Goal: Task Accomplishment & Management: Complete application form

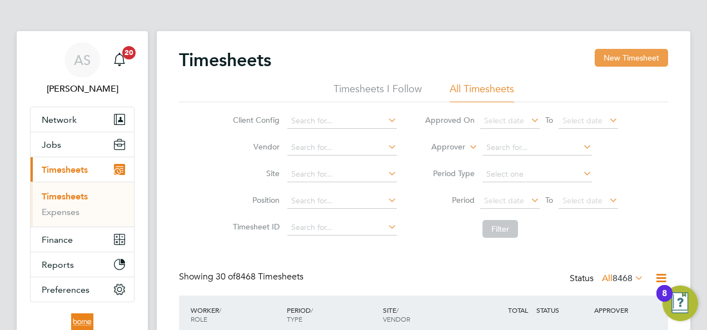
click at [652, 59] on button "New Timesheet" at bounding box center [631, 58] width 73 height 18
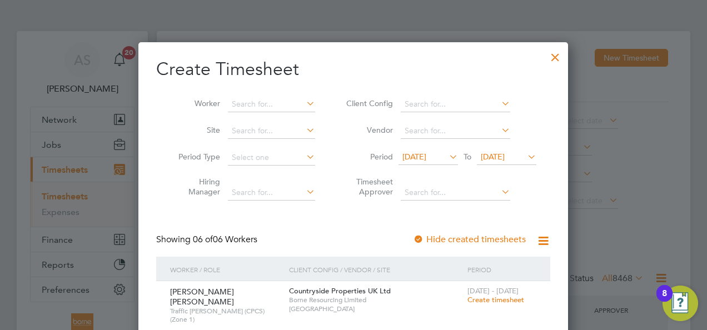
click at [426, 152] on span "[DATE]" at bounding box center [415, 157] width 24 height 10
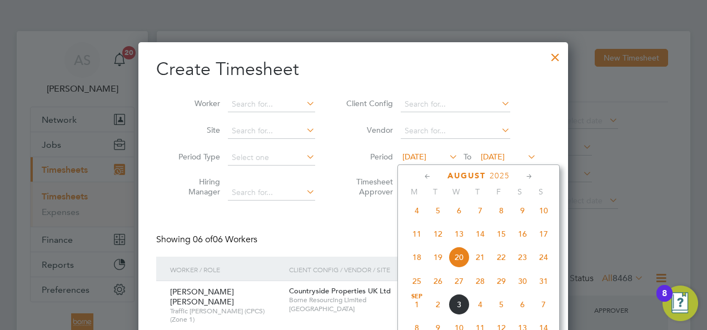
click at [417, 213] on span "4" at bounding box center [416, 210] width 21 height 21
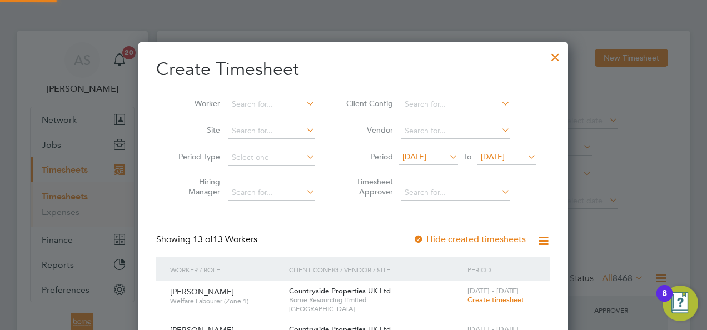
click at [505, 155] on span "[DATE]" at bounding box center [493, 157] width 24 height 10
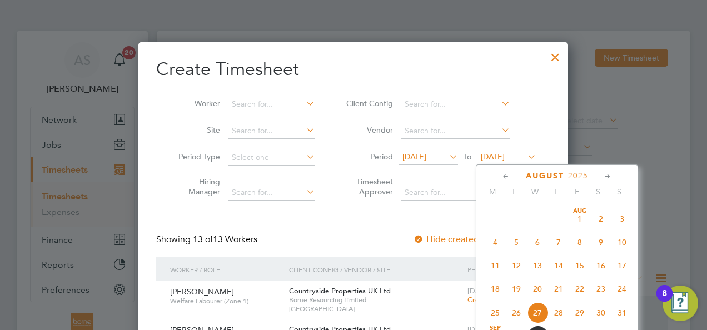
click at [620, 246] on span "10" at bounding box center [622, 242] width 21 height 21
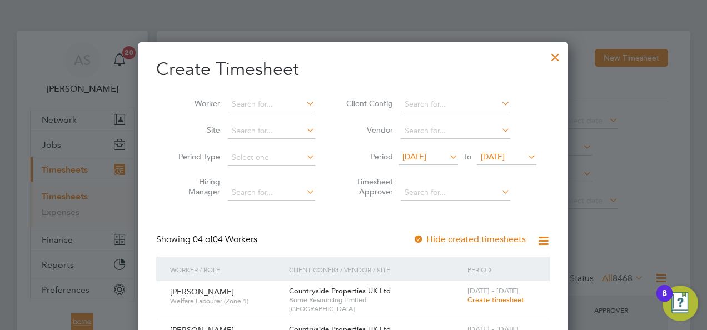
click at [553, 56] on div at bounding box center [555, 54] width 20 height 20
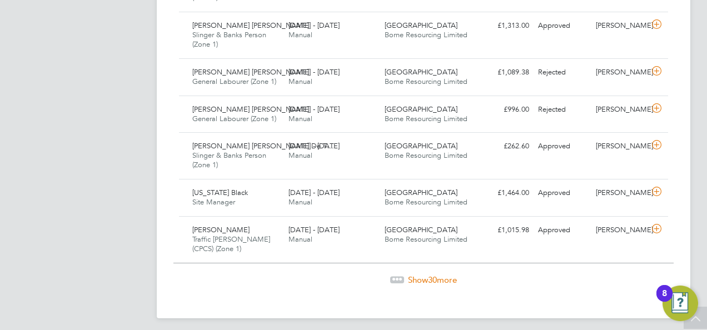
click at [433, 275] on div "Show 30 more" at bounding box center [423, 280] width 500 height 11
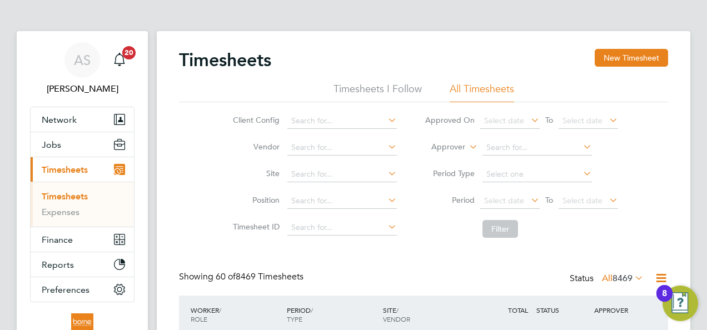
click at [633, 276] on icon at bounding box center [633, 278] width 0 height 16
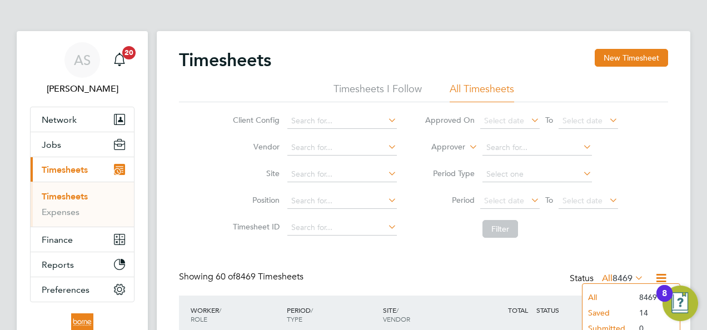
click at [605, 324] on li "Submitted" at bounding box center [608, 329] width 51 height 16
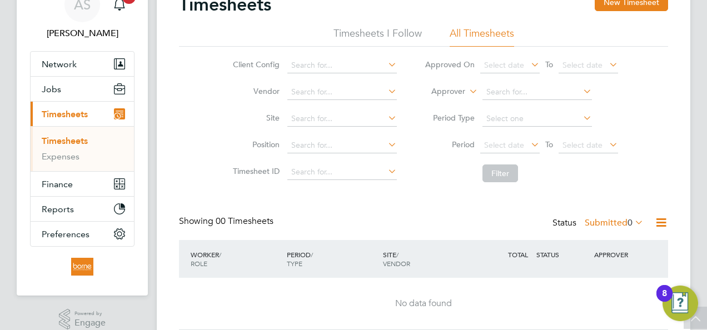
click at [633, 221] on icon at bounding box center [633, 223] width 0 height 16
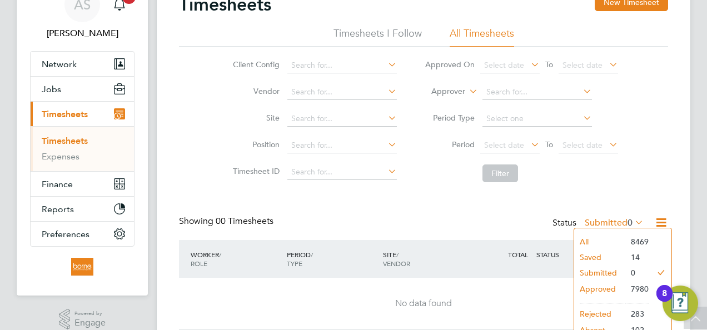
click at [596, 257] on li "Saved" at bounding box center [599, 258] width 51 height 16
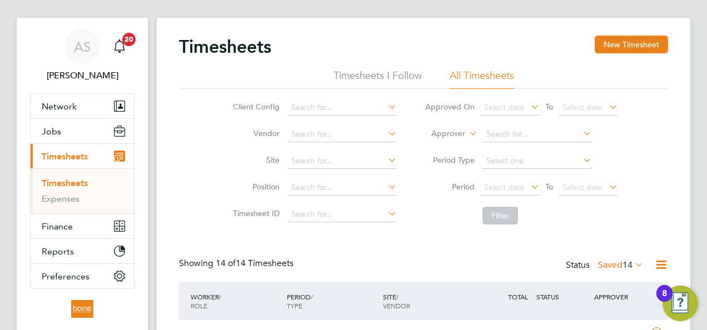
click at [632, 258] on div "Status Saved 14" at bounding box center [606, 266] width 80 height 16
click at [630, 265] on span "14" at bounding box center [628, 265] width 10 height 11
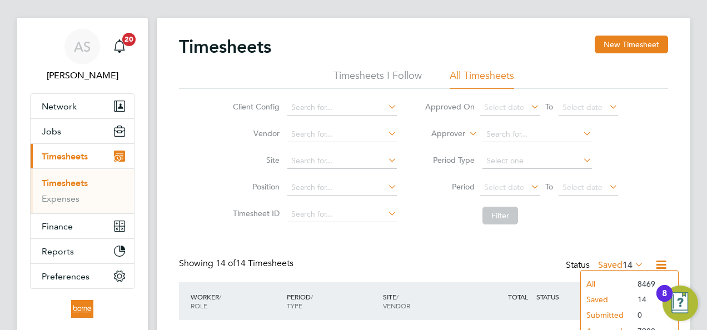
click at [597, 278] on li "All" at bounding box center [606, 284] width 51 height 16
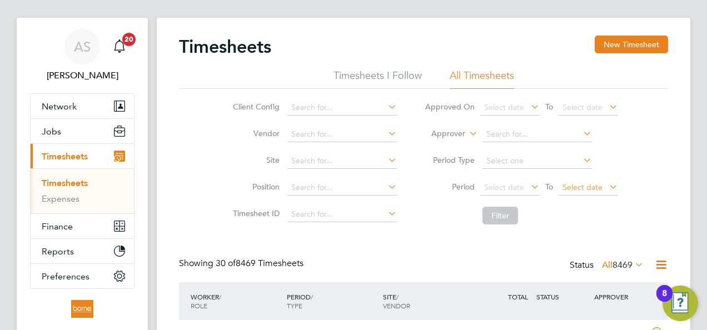
click at [606, 185] on span "Select date" at bounding box center [588, 188] width 59 height 15
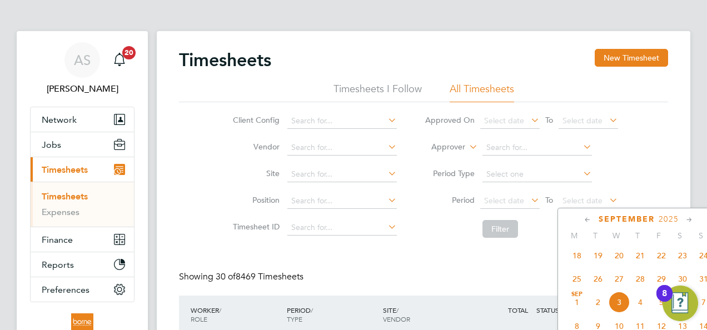
click at [592, 221] on icon at bounding box center [588, 220] width 11 height 12
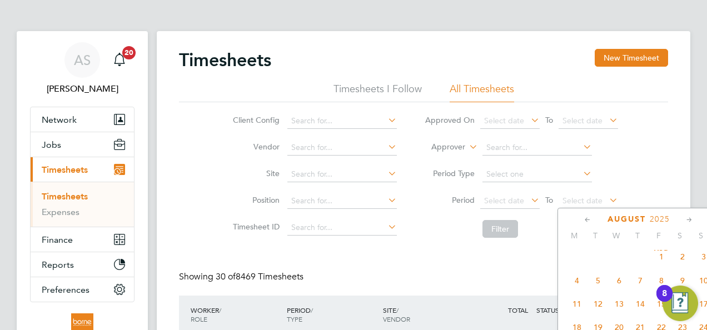
click at [705, 284] on span "10" at bounding box center [703, 280] width 21 height 21
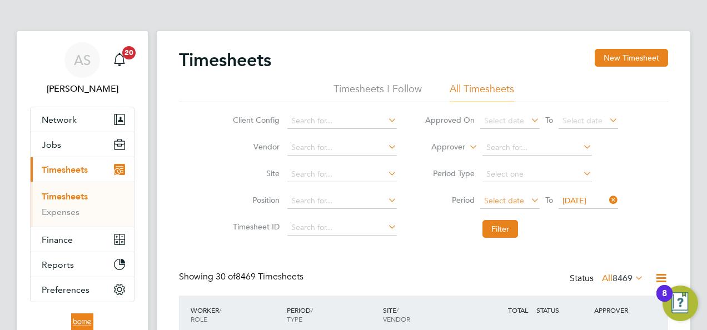
click at [526, 197] on span "Select date" at bounding box center [509, 201] width 59 height 15
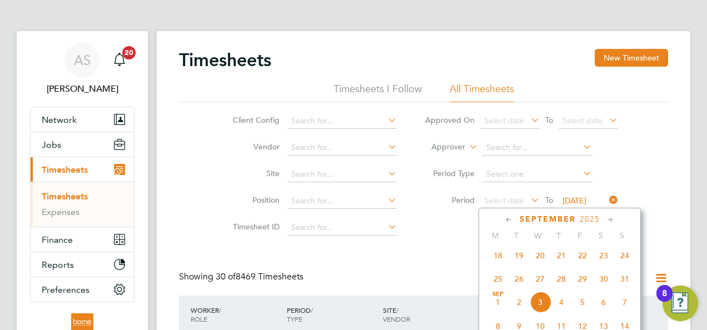
click at [509, 218] on icon at bounding box center [509, 220] width 11 height 12
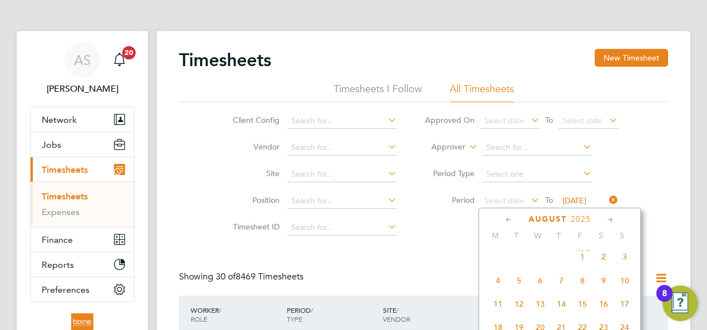
click at [498, 281] on span "4" at bounding box center [498, 280] width 21 height 21
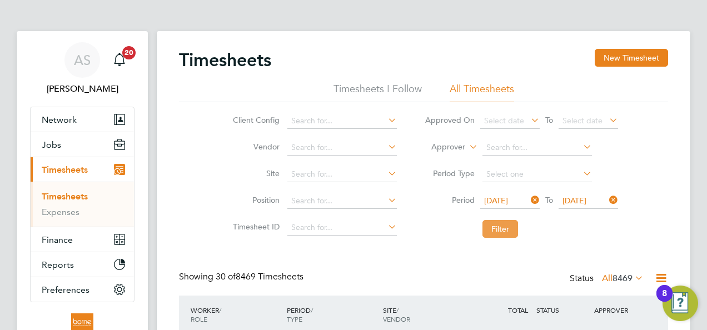
click at [496, 227] on button "Filter" at bounding box center [501, 229] width 36 height 18
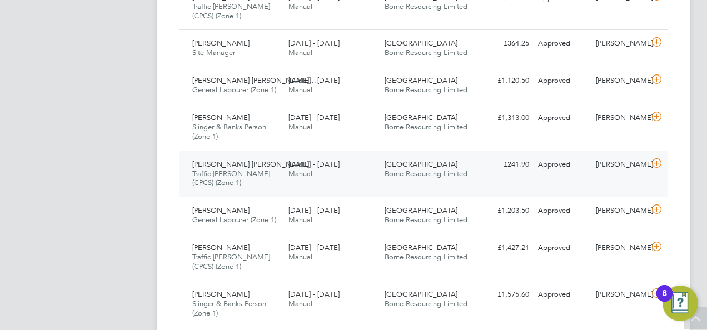
click at [411, 172] on span "Borne Resourcing Limited" at bounding box center [426, 173] width 83 height 9
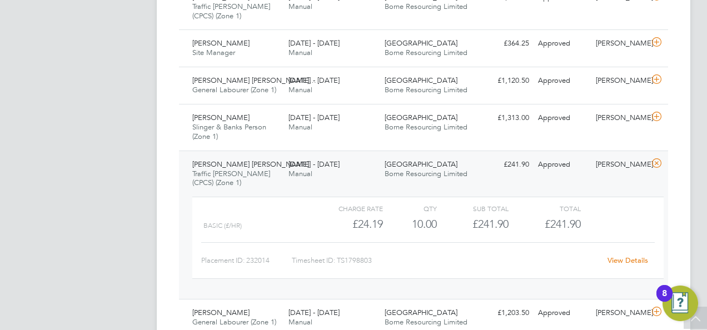
click at [634, 256] on link "View Details" at bounding box center [628, 260] width 41 height 9
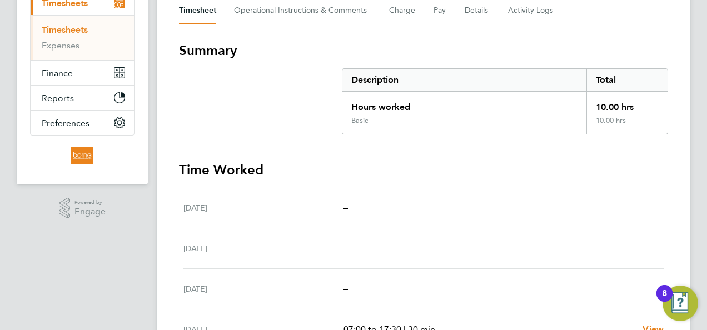
scroll to position [56, 0]
